Goal: Information Seeking & Learning: Learn about a topic

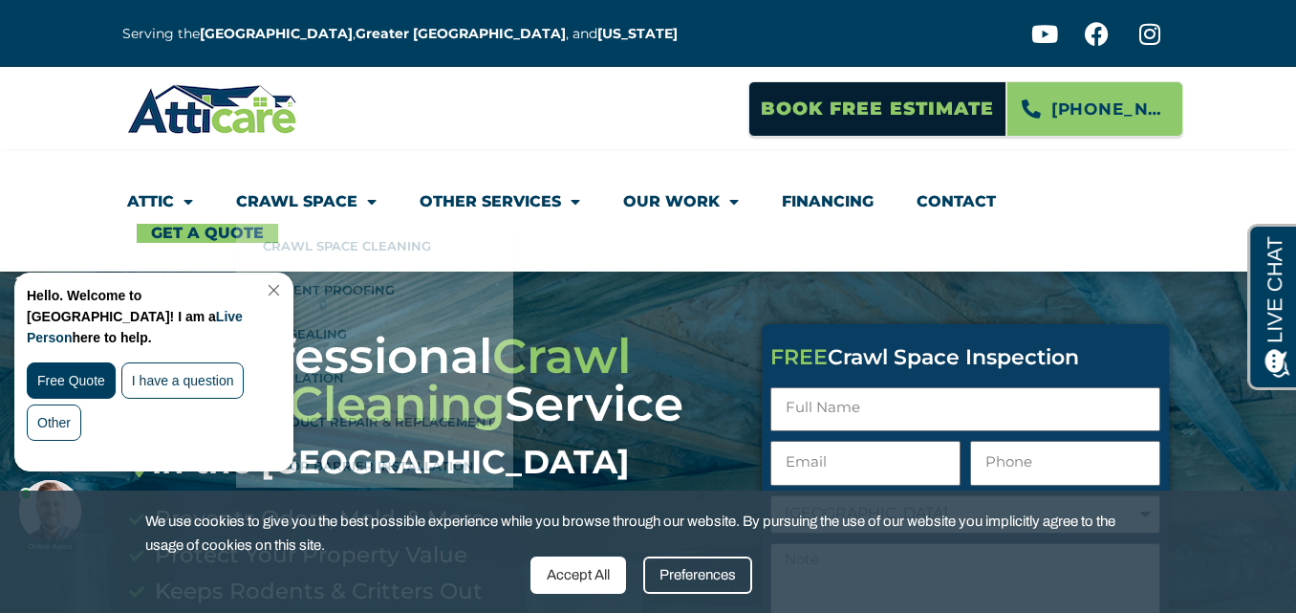
click at [285, 291] on link "Close Chat" at bounding box center [272, 290] width 26 height 14
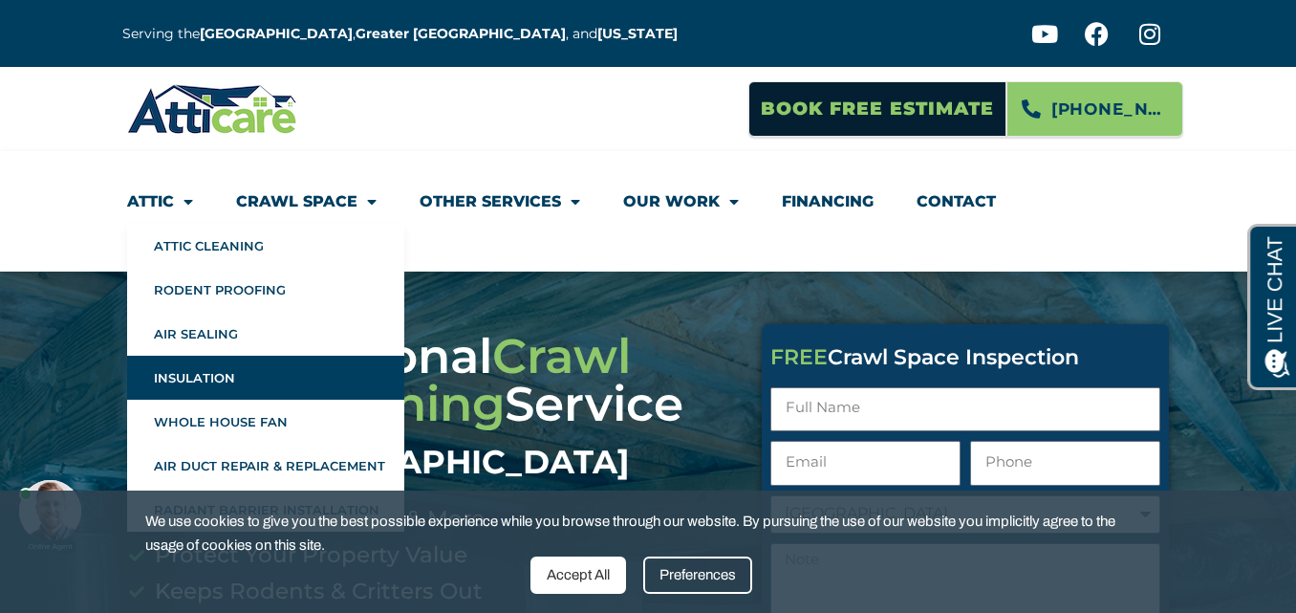
click at [197, 374] on link "Insulation" at bounding box center [265, 377] width 277 height 44
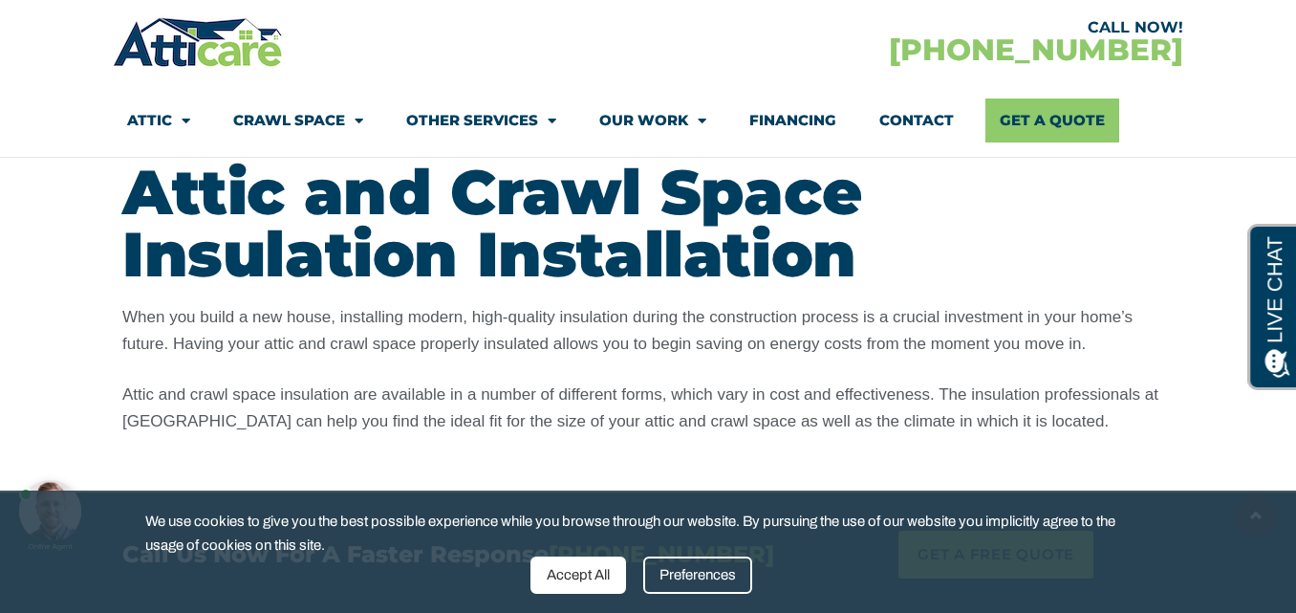
scroll to position [3591, 0]
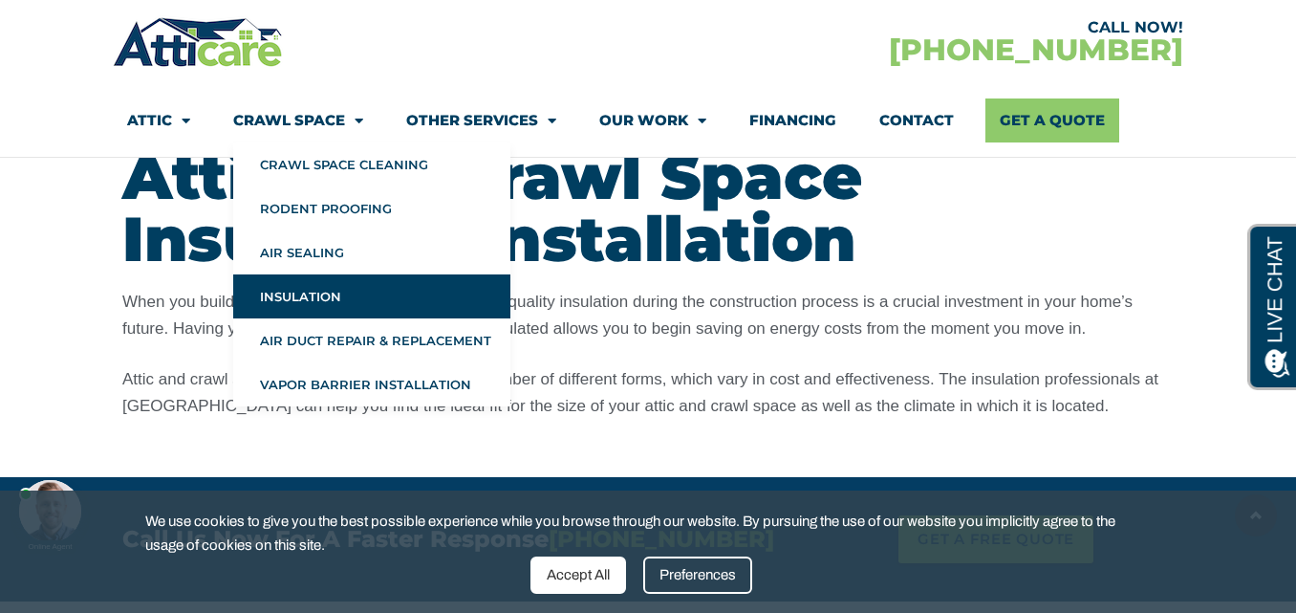
click at [314, 294] on link "Insulation" at bounding box center [371, 296] width 277 height 44
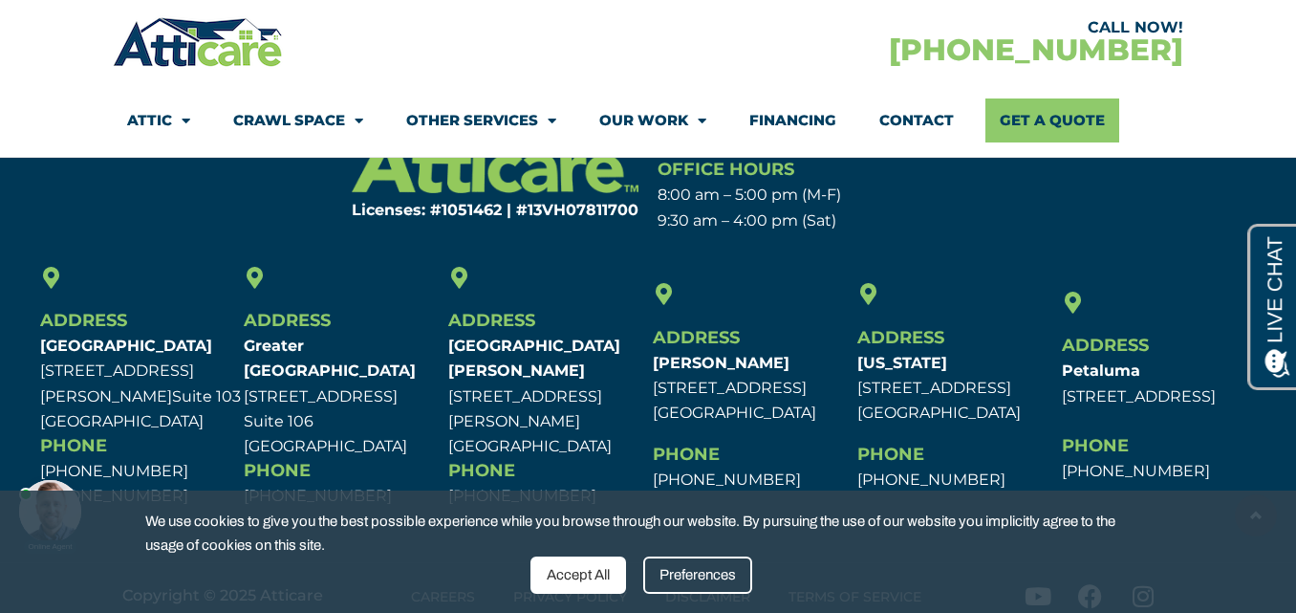
scroll to position [9345, 0]
